Goal: Information Seeking & Learning: Understand process/instructions

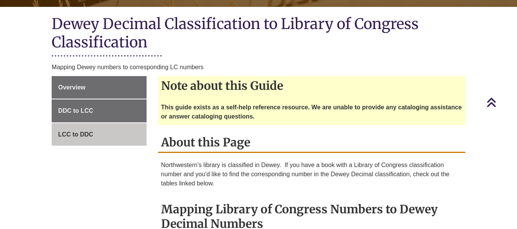
scroll to position [181, 0]
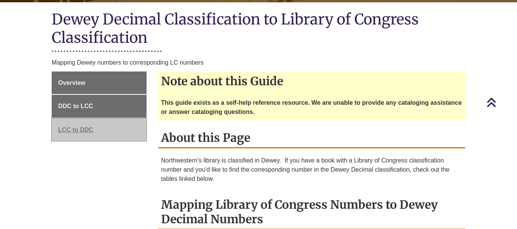
click at [116, 124] on link "LCC to DDC" at bounding box center [99, 130] width 95 height 23
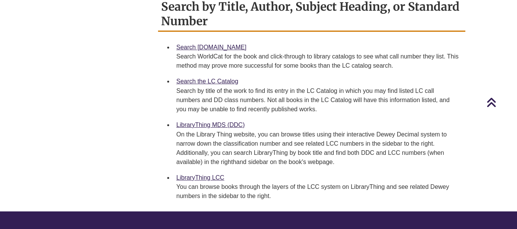
scroll to position [481, 0]
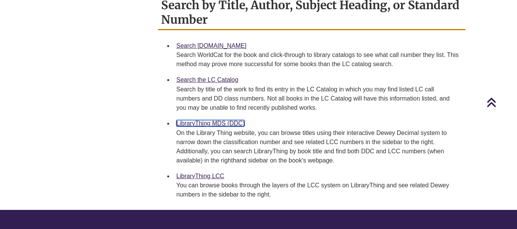
click at [191, 120] on link "LibraryThing MDS (DDC)" at bounding box center [210, 123] width 68 height 7
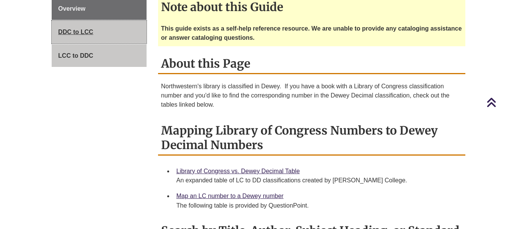
scroll to position [134, 0]
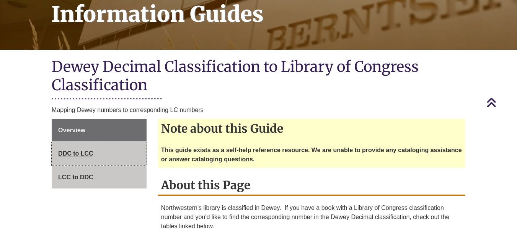
drag, startPoint x: 522, startPoint y: 46, endPoint x: 135, endPoint y: 146, distance: 399.5
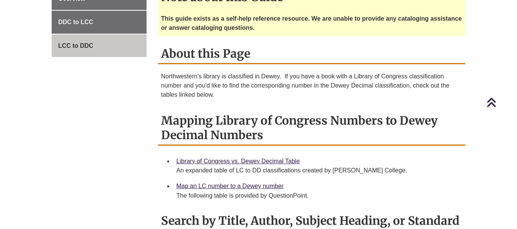
scroll to position [285, 0]
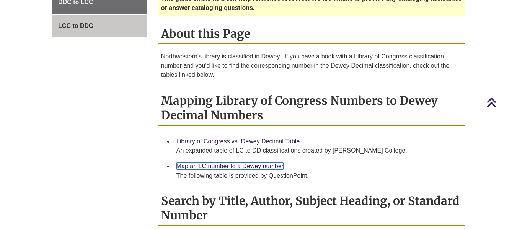
click at [252, 163] on link "Map an LC number to a Dewey number" at bounding box center [229, 166] width 107 height 7
